Goal: Book appointment/travel/reservation

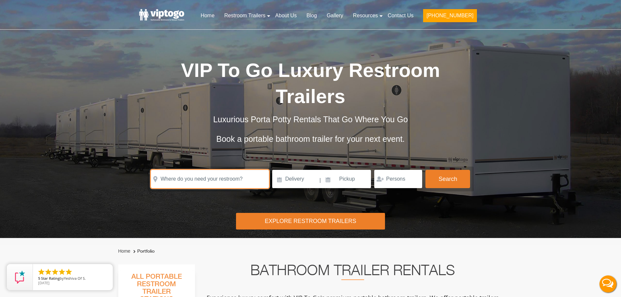
click at [213, 180] on input "text" at bounding box center [210, 179] width 118 height 18
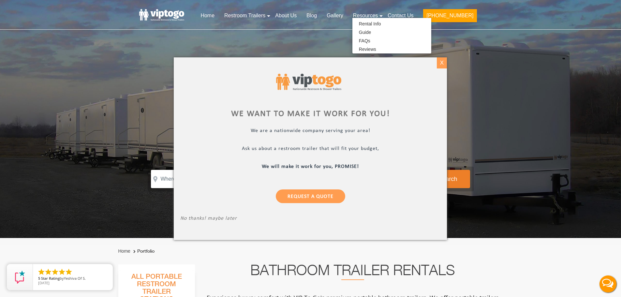
click at [439, 62] on div "X" at bounding box center [442, 62] width 10 height 11
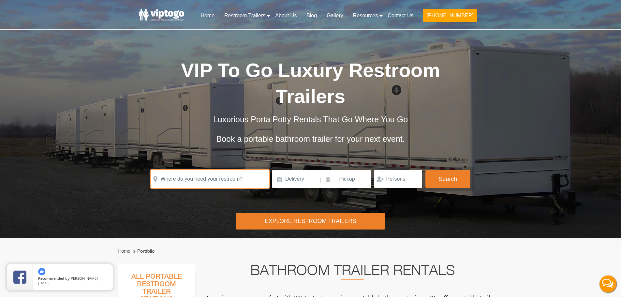
click at [225, 176] on input "text" at bounding box center [210, 179] width 118 height 18
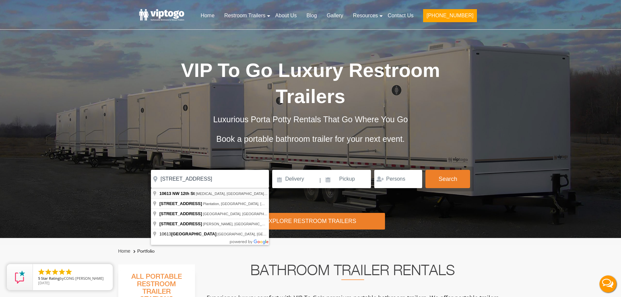
type input "10613 NW 12th St, Doral, FL, USA"
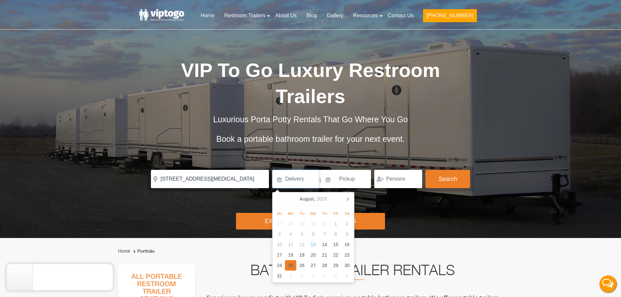
click at [293, 265] on div "25" at bounding box center [290, 265] width 11 height 10
type input "[DATE]"
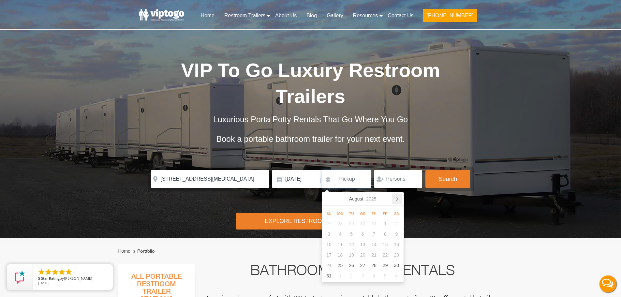
click at [397, 199] on icon at bounding box center [397, 199] width 10 height 10
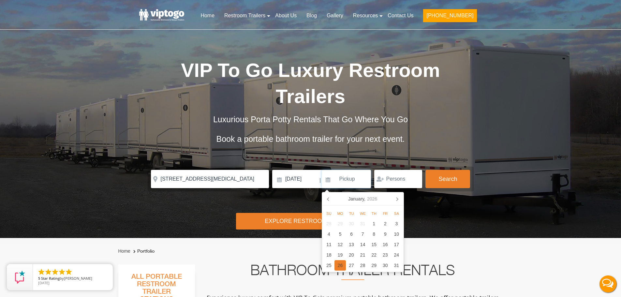
click at [342, 264] on div "26" at bounding box center [339, 265] width 11 height 10
type input "[DATE]"
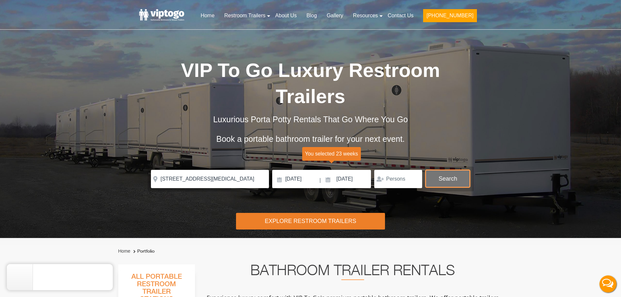
click at [441, 180] on button "Search" at bounding box center [447, 179] width 45 height 18
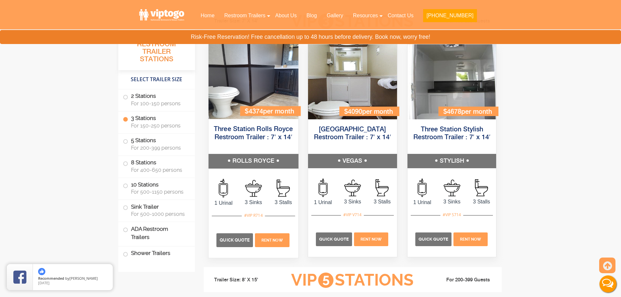
scroll to position [750, 0]
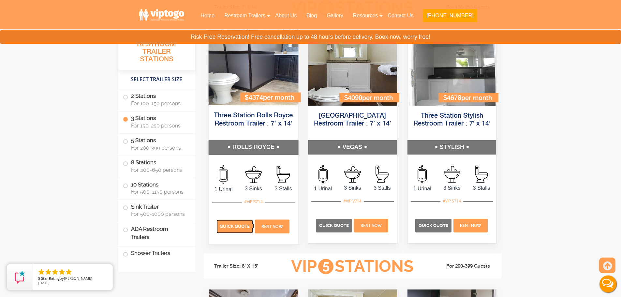
click at [243, 228] on span "Quick Quote" at bounding box center [235, 226] width 30 height 5
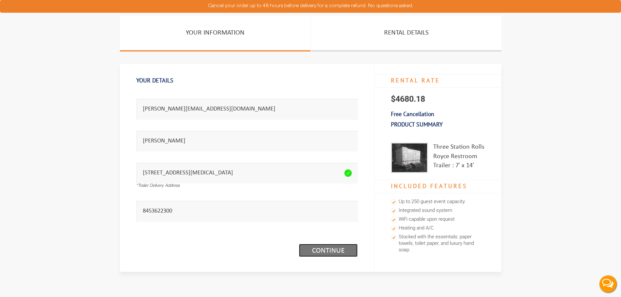
click at [334, 251] on link "Continue (1/3)" at bounding box center [328, 250] width 59 height 13
drag, startPoint x: 217, startPoint y: 114, endPoint x: 88, endPoint y: 102, distance: 129.6
click at [87, 103] on section "Your Information Rental Details Your Details Email address seems invalid. miche…" at bounding box center [310, 156] width 621 height 281
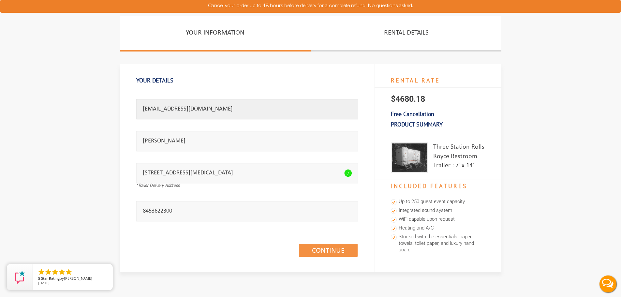
type input "jorgedlr2004@gmail.com"
drag, startPoint x: 218, startPoint y: 143, endPoint x: 45, endPoint y: 134, distance: 174.0
click at [76, 142] on section "Your Information Rental Details Your Details Email address seems invalid. jorge…" at bounding box center [310, 156] width 621 height 281
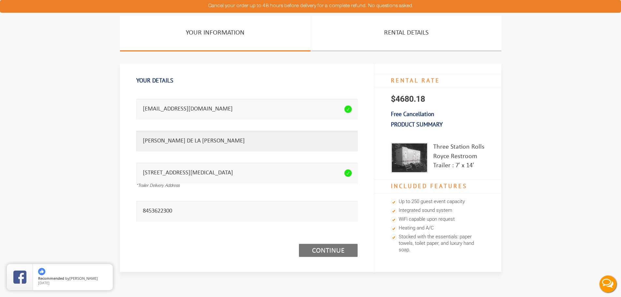
type input "JORGE DE LA ROSA"
click at [336, 249] on link "Continue (1/3)" at bounding box center [328, 250] width 59 height 13
drag, startPoint x: 219, startPoint y: 109, endPoint x: 140, endPoint y: 100, distance: 79.3
click at [140, 101] on input "jorgedlr2004@gmail.com" at bounding box center [246, 109] width 221 height 21
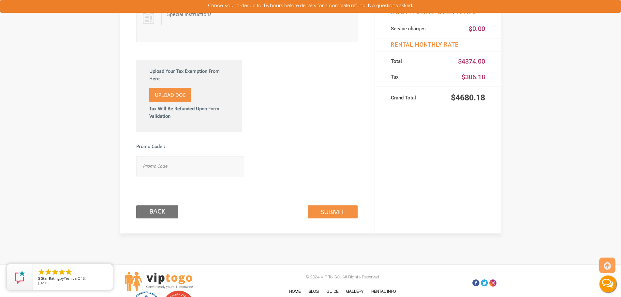
scroll to position [359, 0]
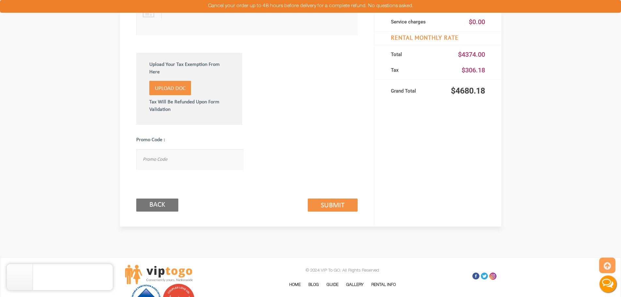
click at [331, 212] on div "Back Submit (2/3)" at bounding box center [246, 197] width 221 height 37
click at [330, 206] on link "Submit (2/3)" at bounding box center [333, 204] width 50 height 13
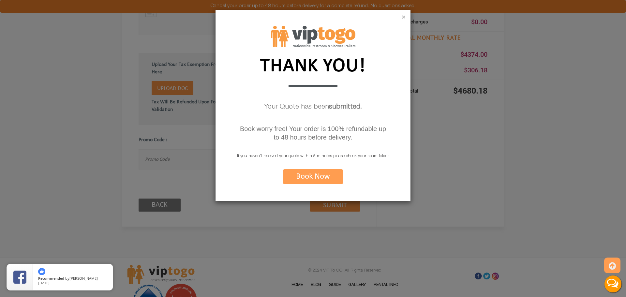
click at [403, 20] on button "×" at bounding box center [404, 17] width 4 height 7
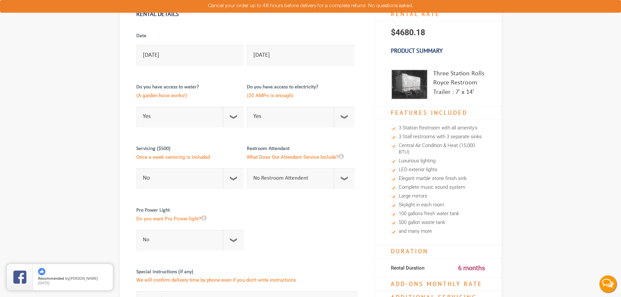
scroll to position [0, 0]
